Goal: Find specific page/section: Find specific page/section

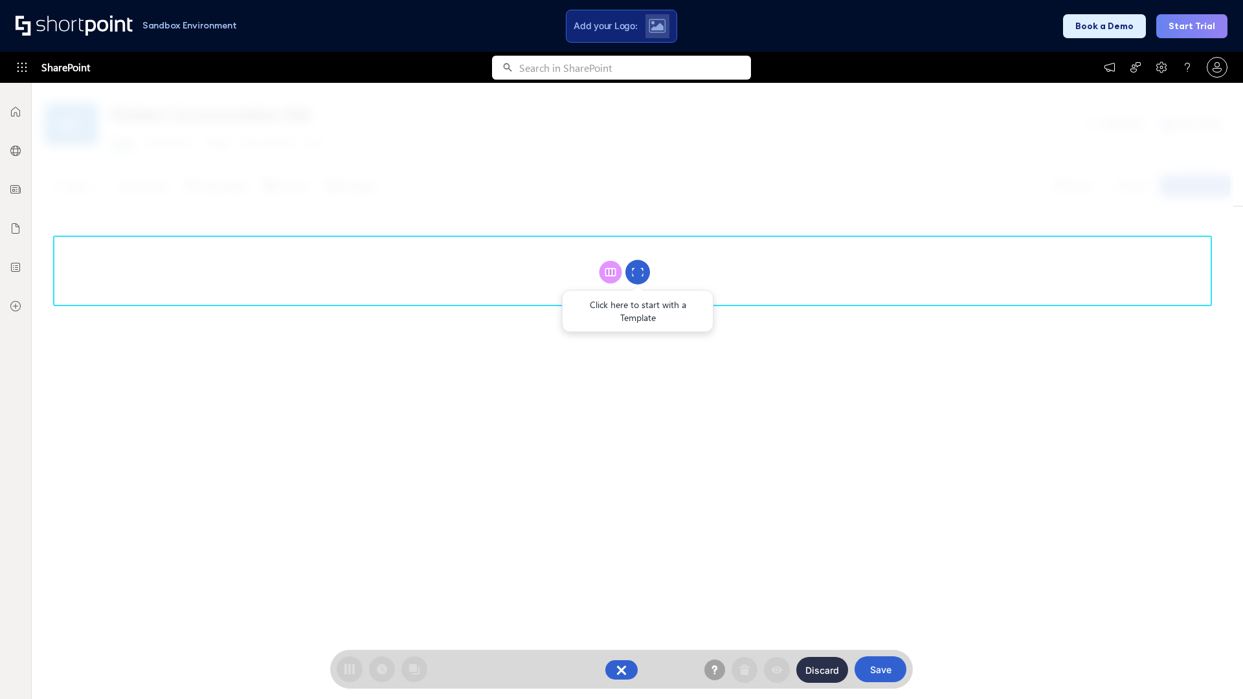
click at [638, 272] on circle at bounding box center [637, 272] width 25 height 25
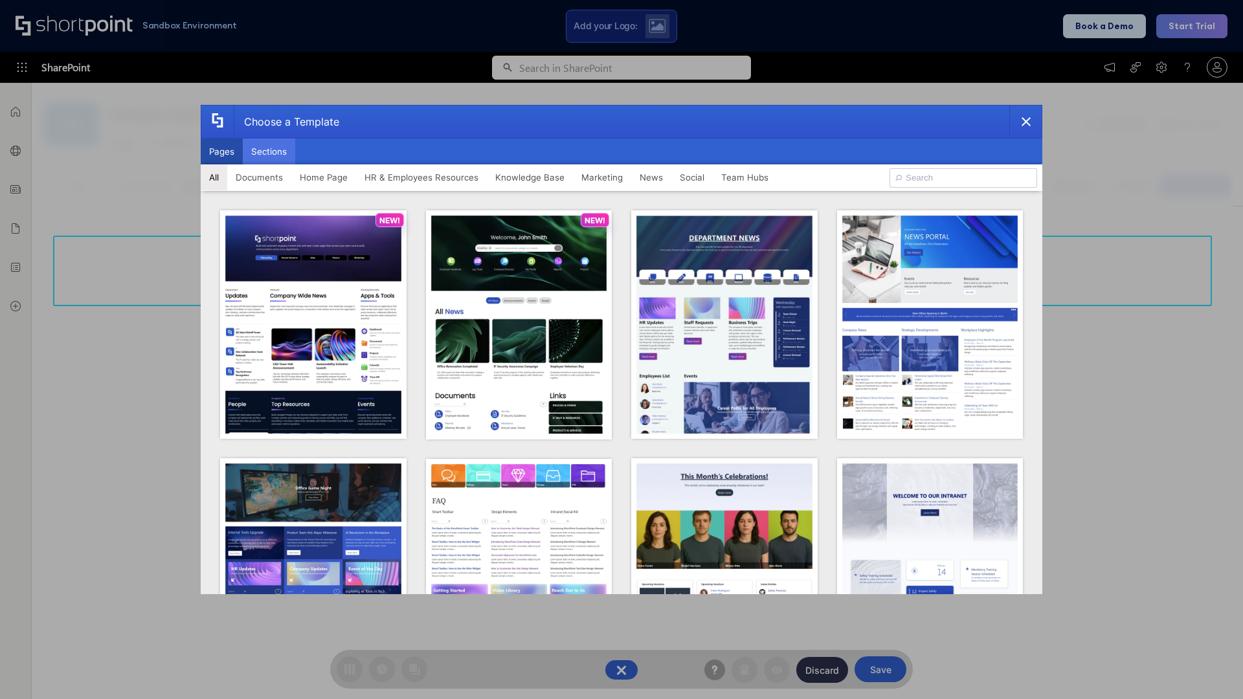
click at [269, 152] on button "Sections" at bounding box center [269, 152] width 52 height 26
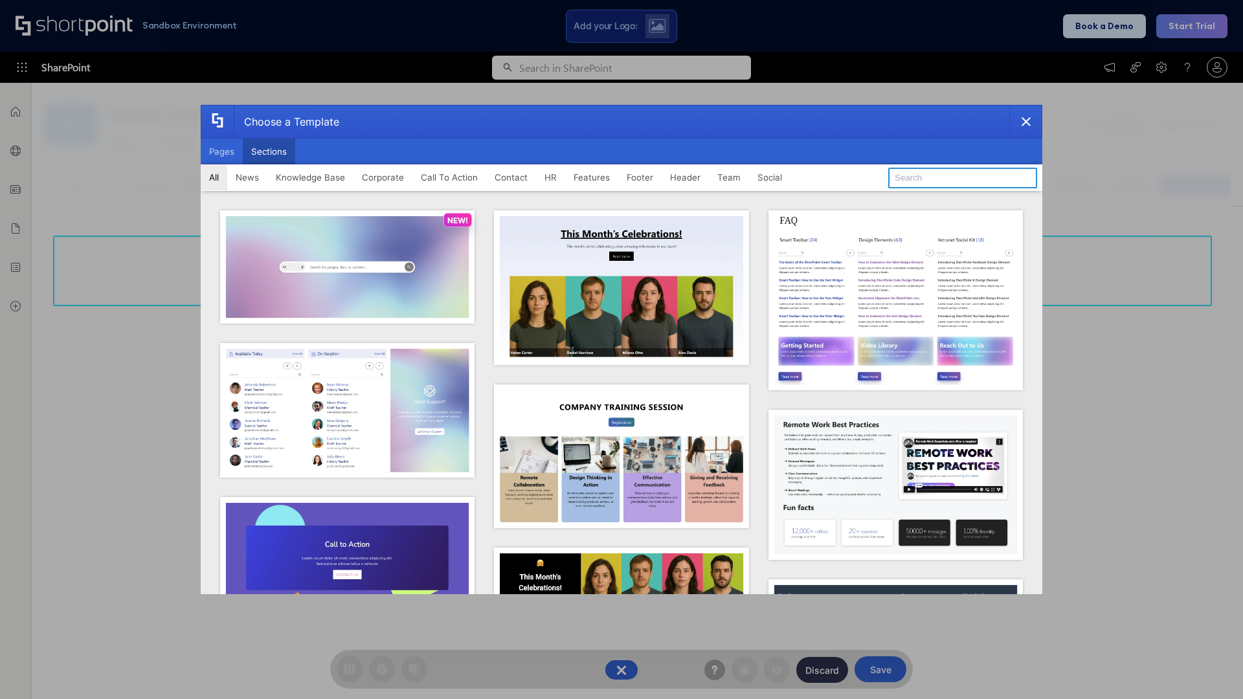
type input "Social"
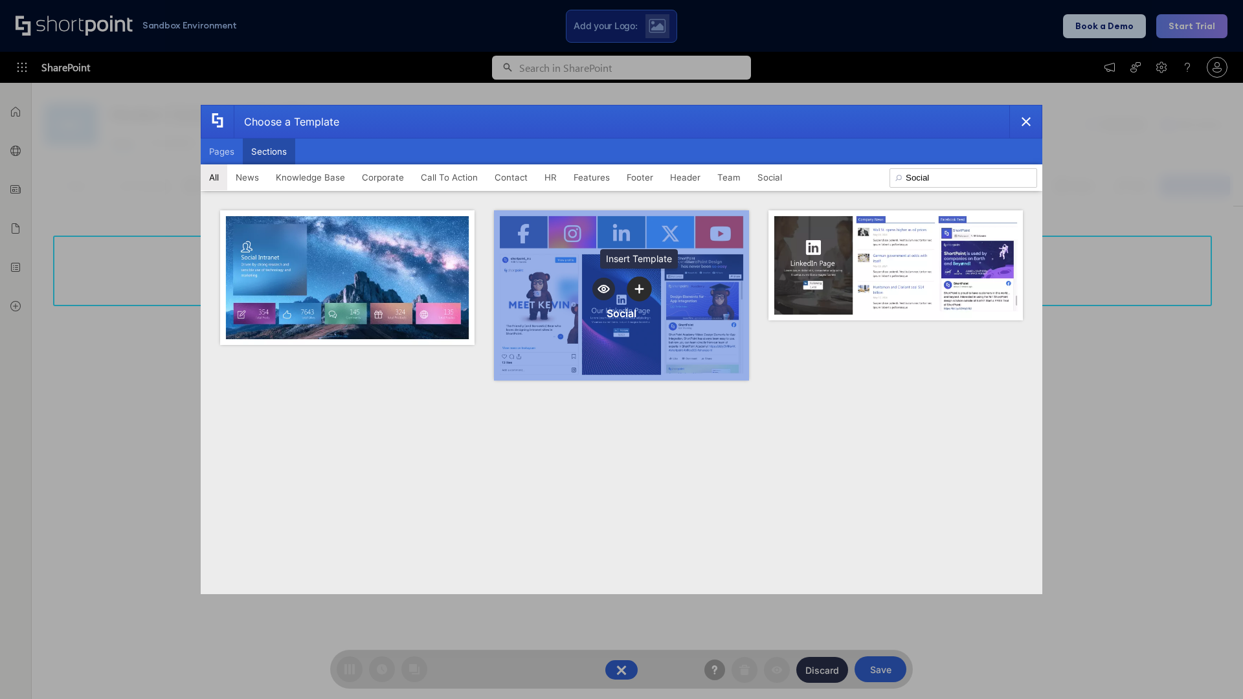
click at [639, 289] on icon "template selector" at bounding box center [639, 288] width 9 height 9
